Goal: Navigation & Orientation: Understand site structure

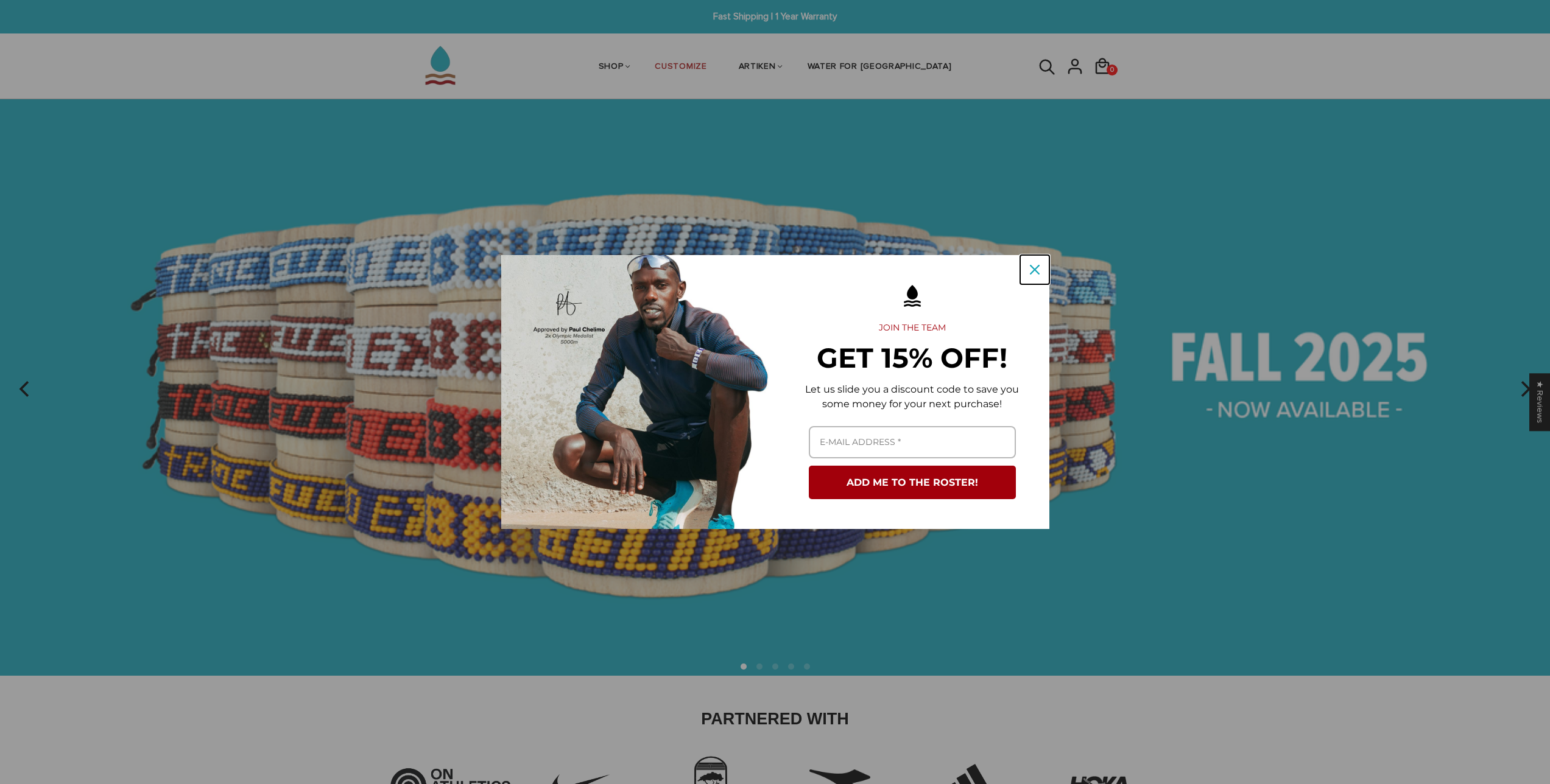
click at [1042, 264] on button "Close" at bounding box center [1034, 270] width 29 height 29
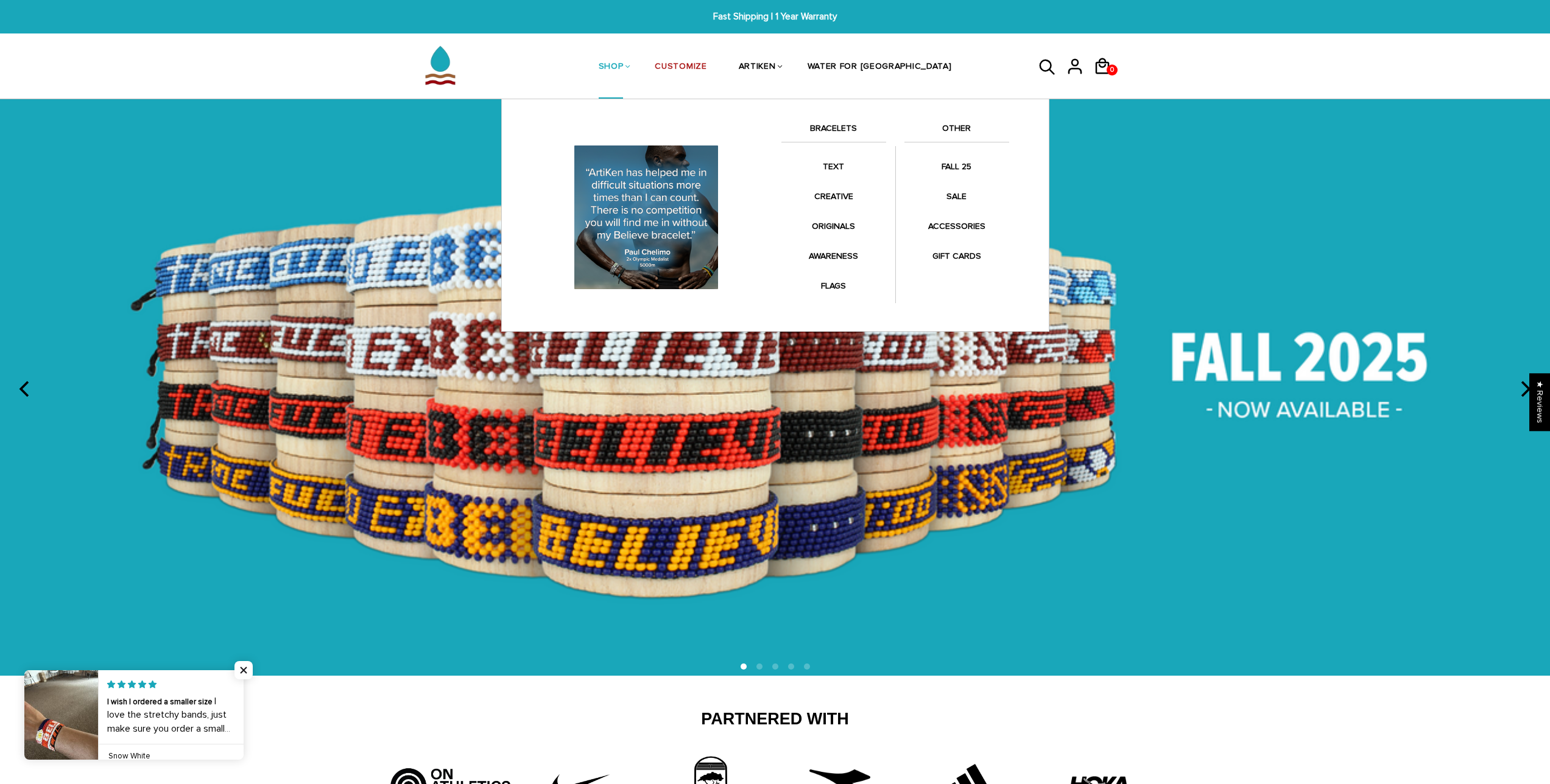
click at [849, 129] on link "BRACELETS" at bounding box center [834, 132] width 104 height 21
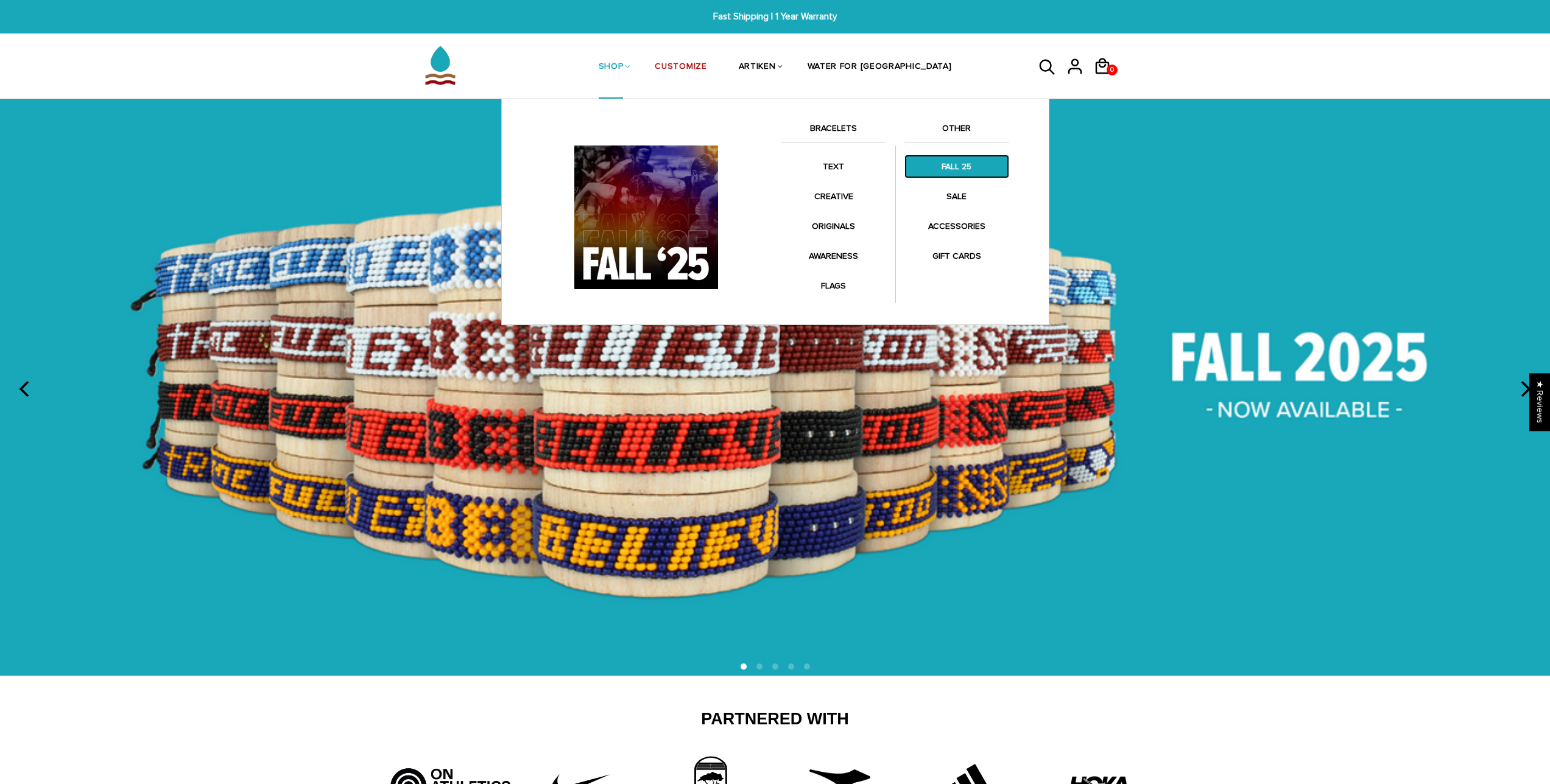
click at [955, 161] on link "FALL 25" at bounding box center [957, 166] width 104 height 24
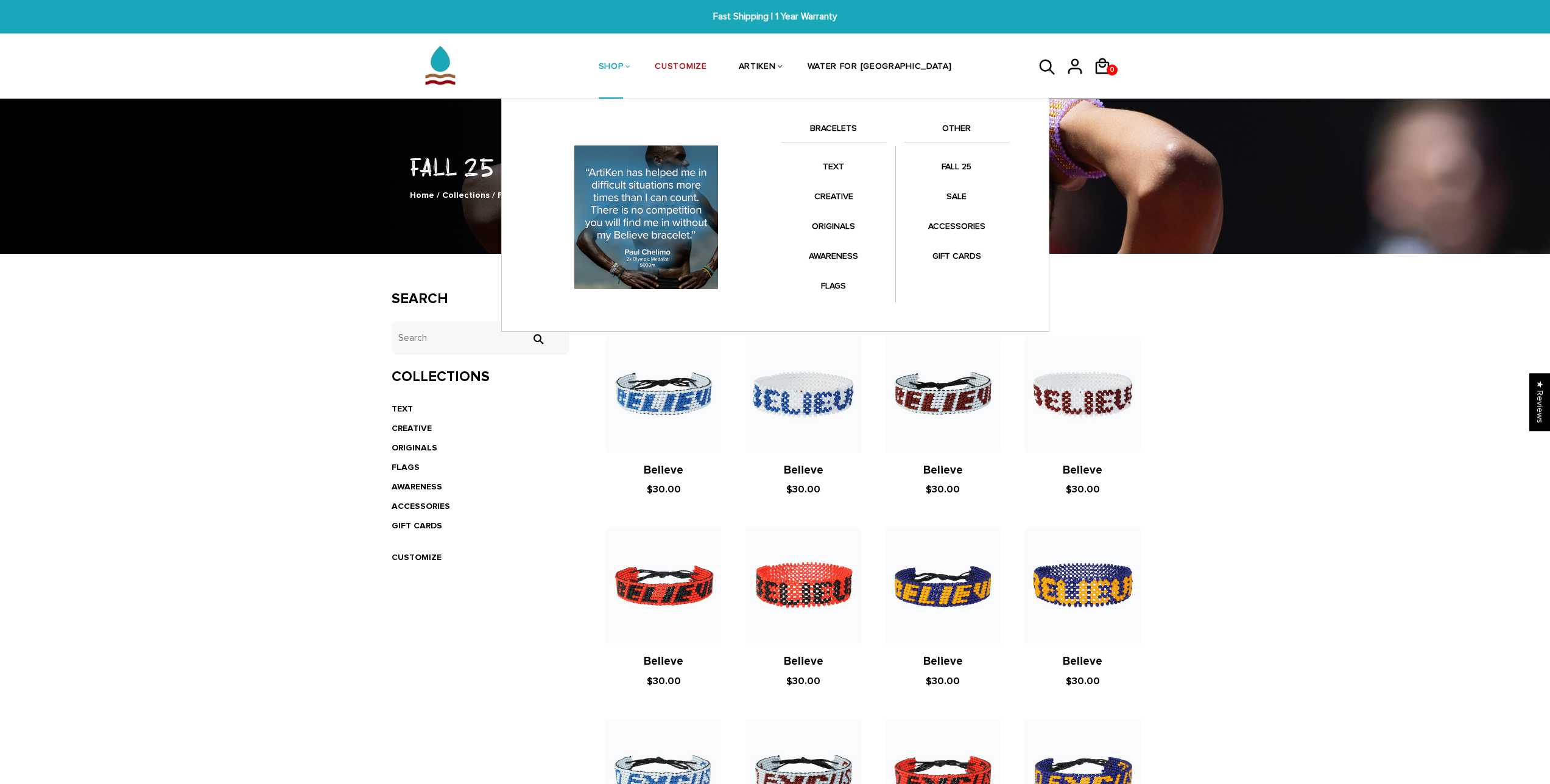
click at [834, 123] on link "BRACELETS" at bounding box center [834, 132] width 104 height 21
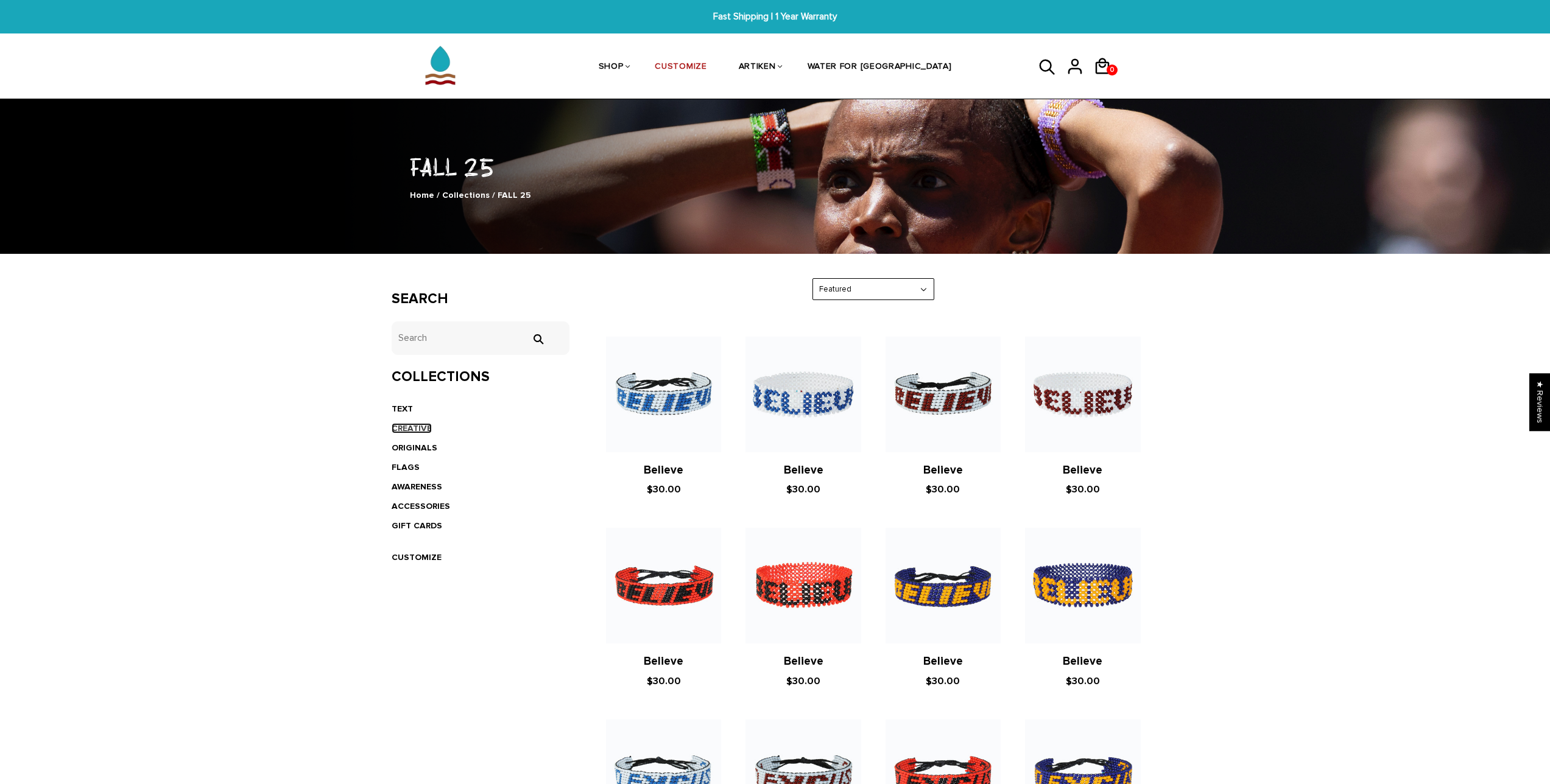
click at [402, 426] on link "CREATIVE" at bounding box center [412, 428] width 40 height 10
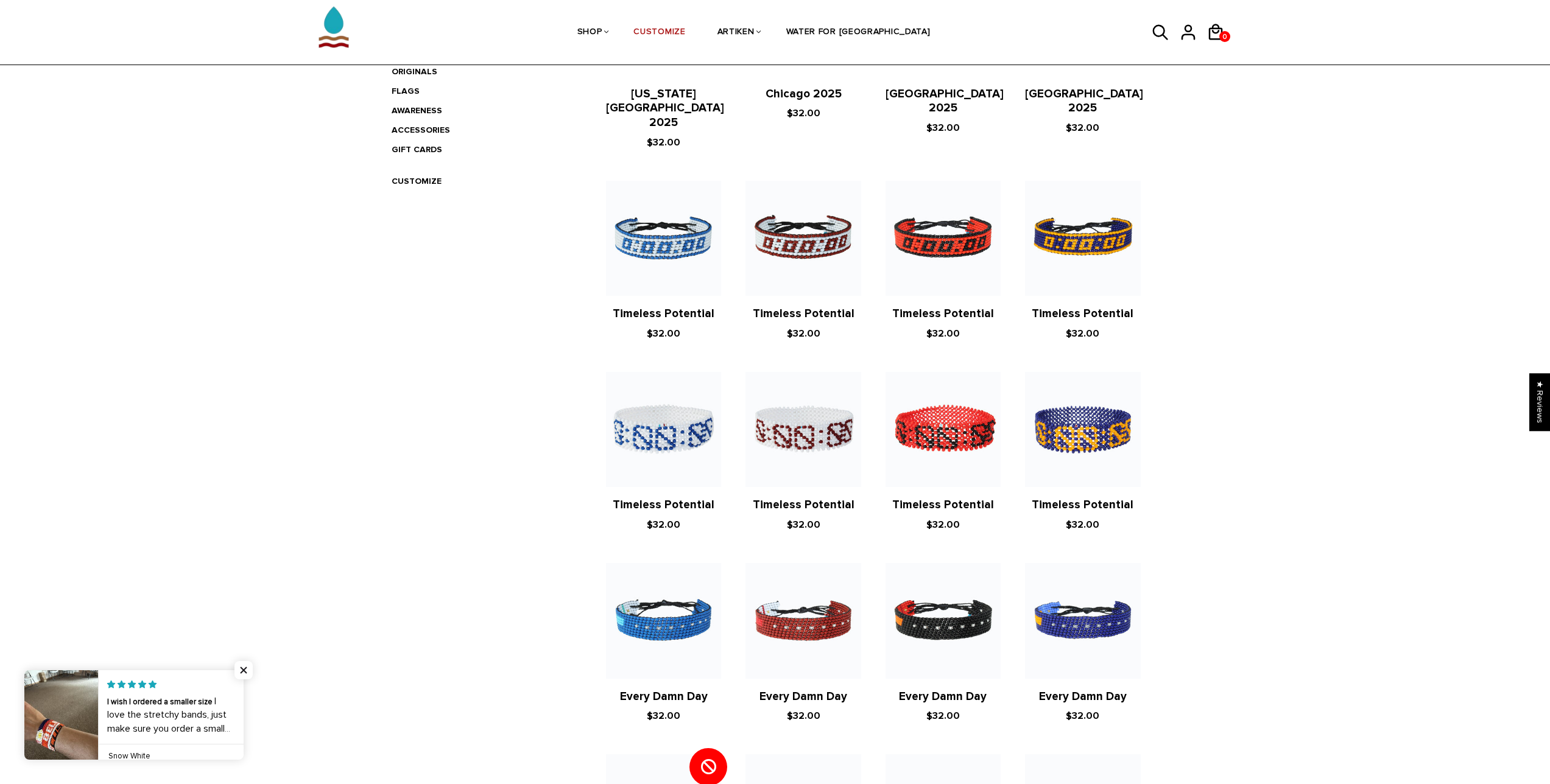
scroll to position [118, 0]
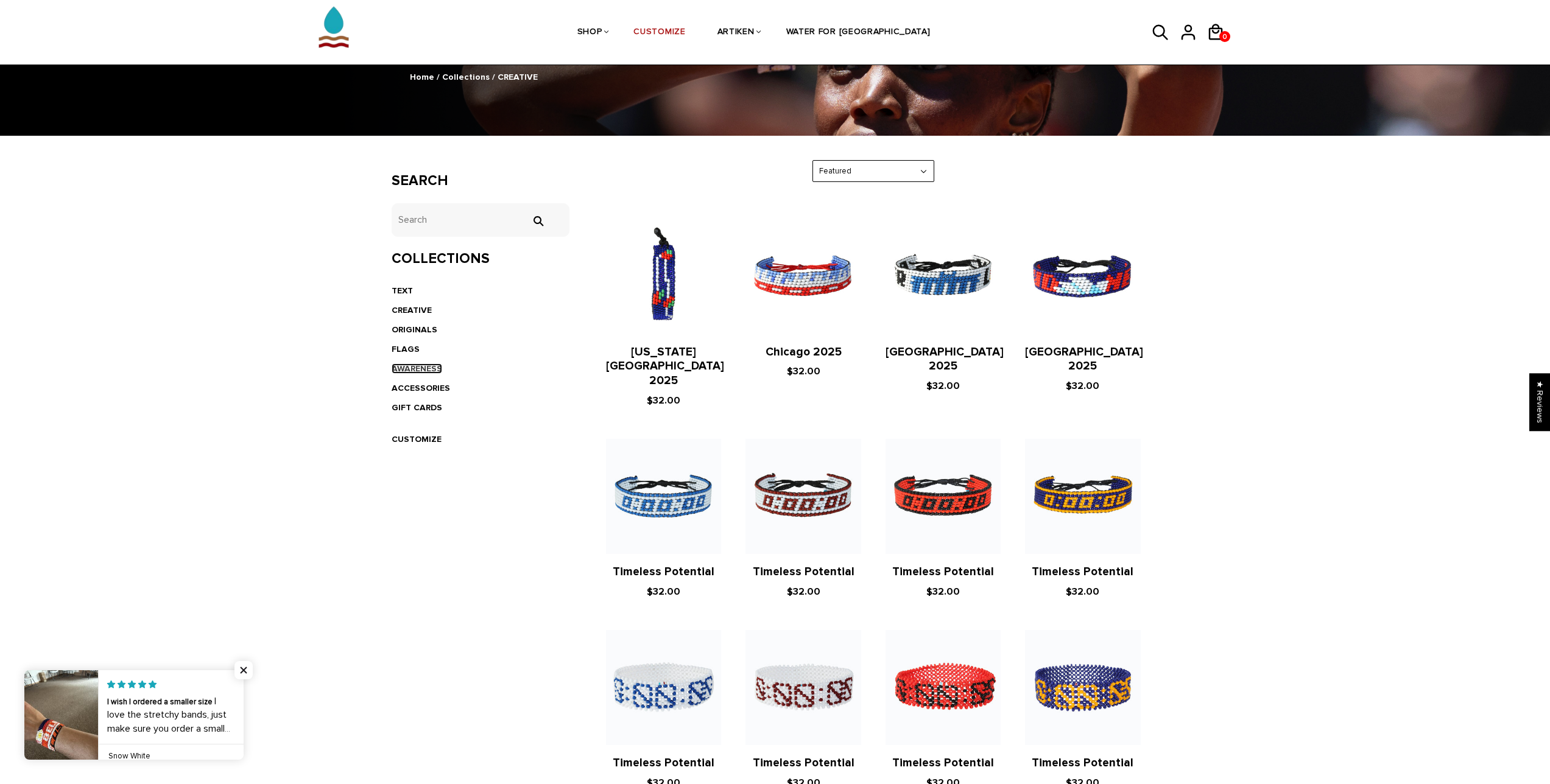
click at [417, 366] on link "AWARENESS" at bounding box center [417, 369] width 50 height 10
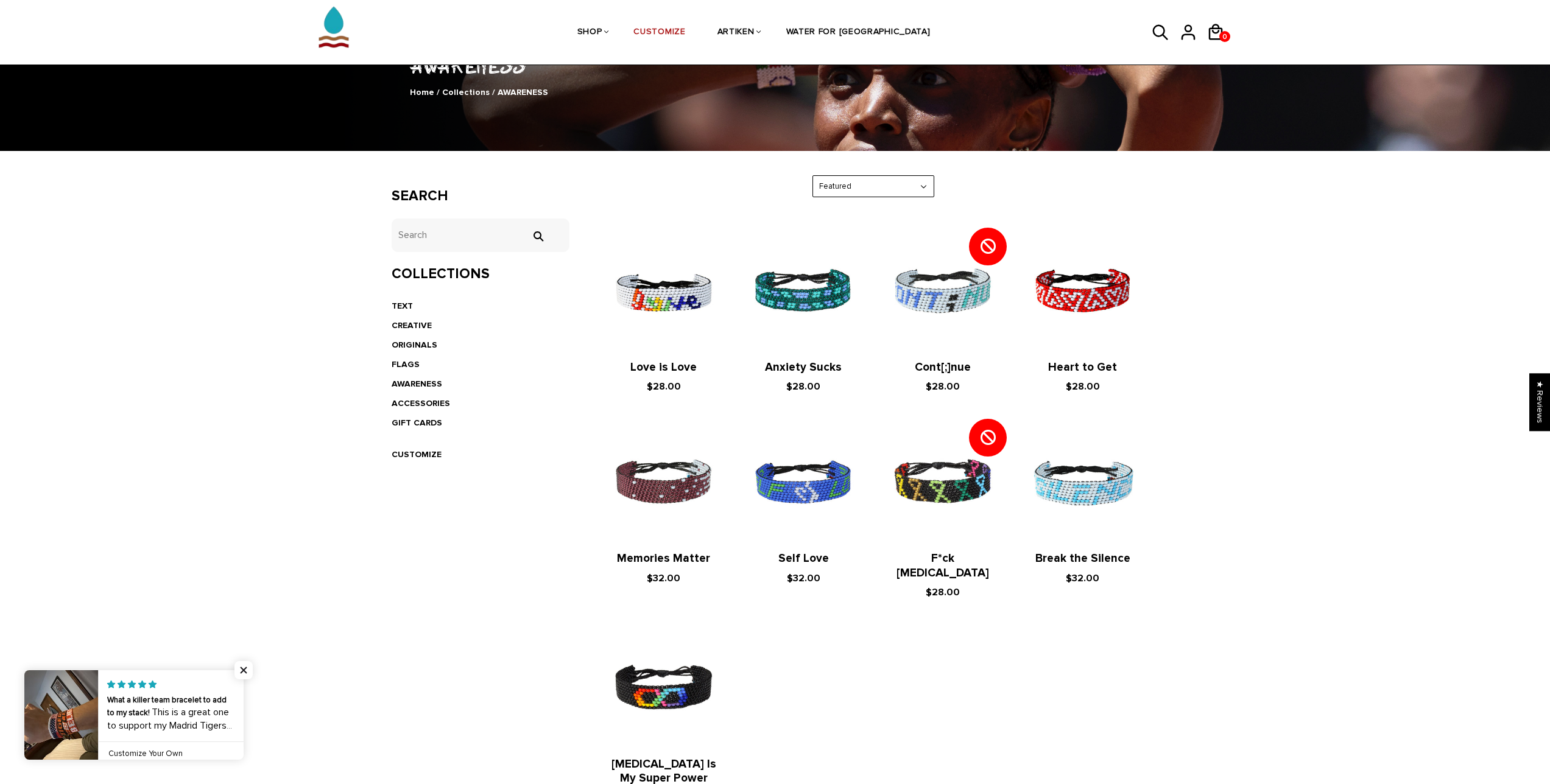
scroll to position [228, 0]
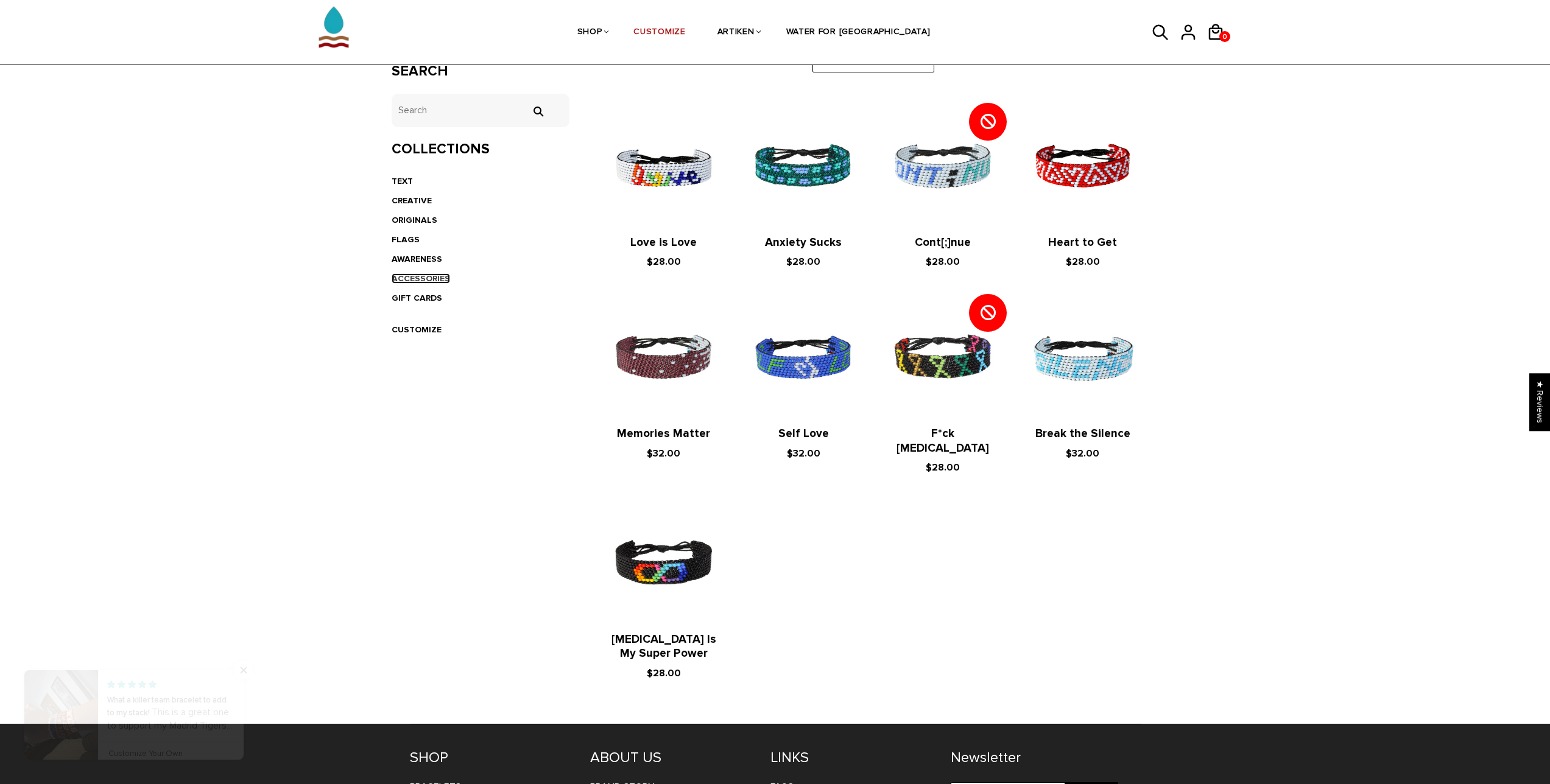
click at [408, 275] on link "ACCESSORIES" at bounding box center [421, 279] width 59 height 10
